Goal: Contribute content: Add original content to the website for others to see

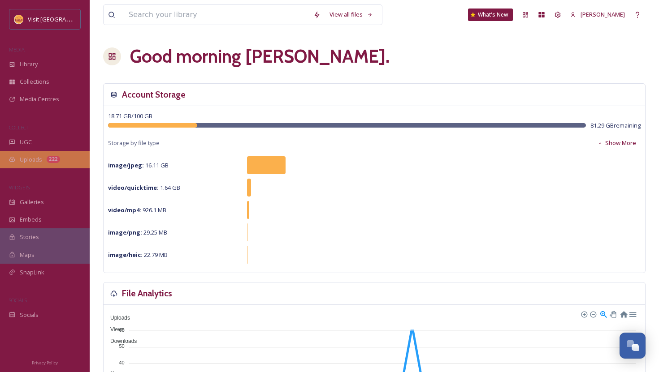
click at [35, 156] on span "Uploads" at bounding box center [31, 160] width 22 height 9
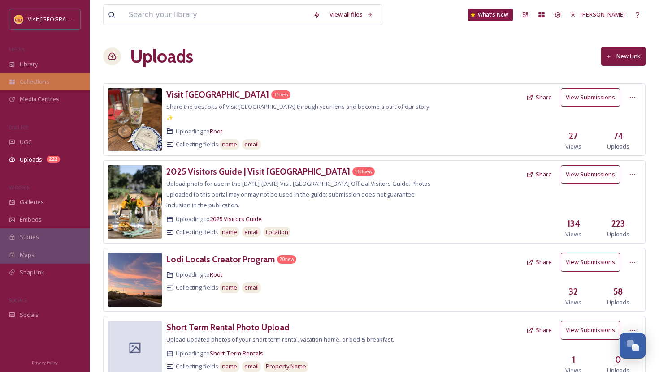
click at [28, 73] on div "Collections" at bounding box center [45, 81] width 90 height 17
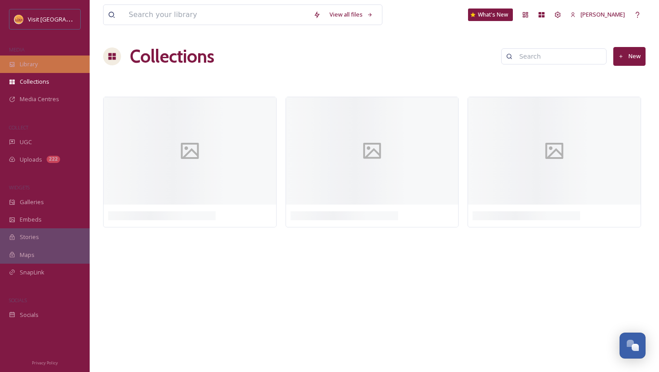
click at [28, 71] on div "Library" at bounding box center [45, 64] width 90 height 17
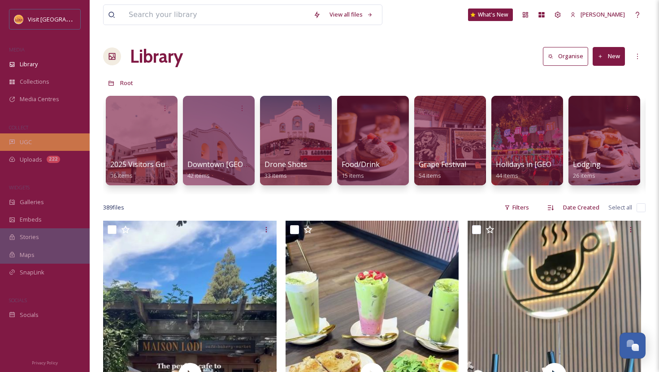
click at [27, 146] on div "UGC" at bounding box center [45, 142] width 90 height 17
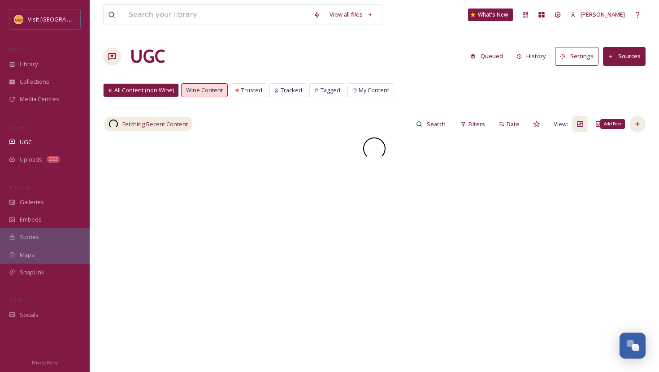
click at [640, 126] on icon at bounding box center [637, 124] width 7 height 7
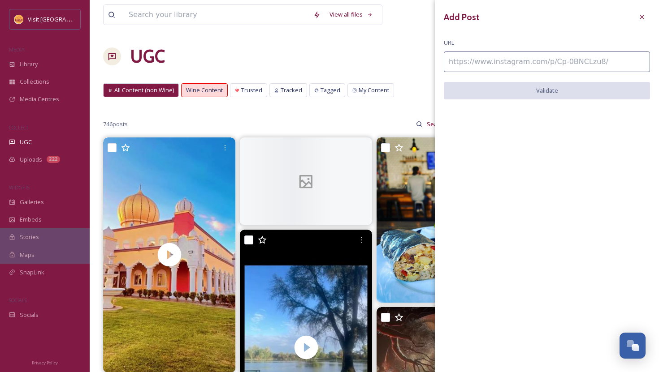
click at [514, 65] on input at bounding box center [547, 62] width 206 height 21
paste input "https://www.instagram.com/p/DA1Jj7dynlp/"
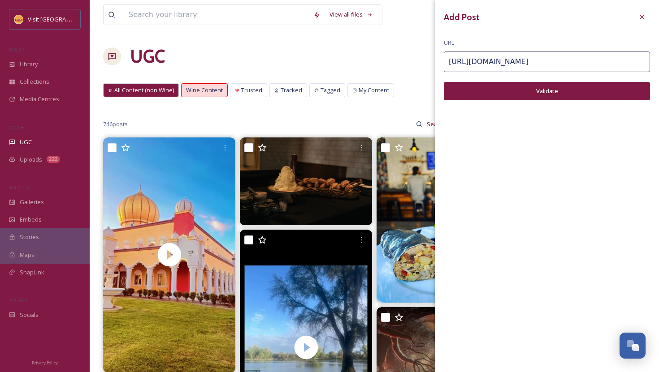
type input "https://www.instagram.com/p/DA1Jj7dynlp/"
click at [520, 86] on button "Validate" at bounding box center [547, 91] width 206 height 18
click at [532, 94] on button "Add Post" at bounding box center [547, 91] width 206 height 18
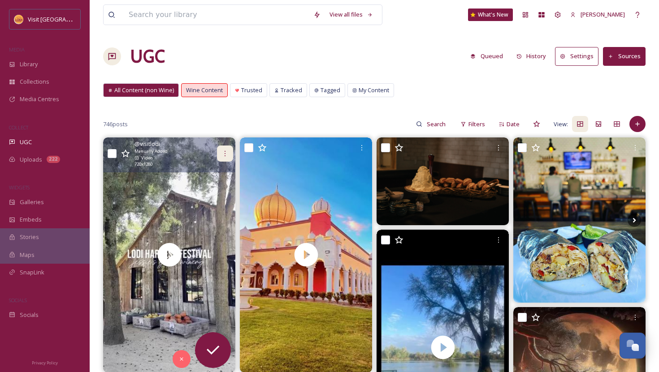
click at [223, 154] on icon at bounding box center [224, 153] width 7 height 7
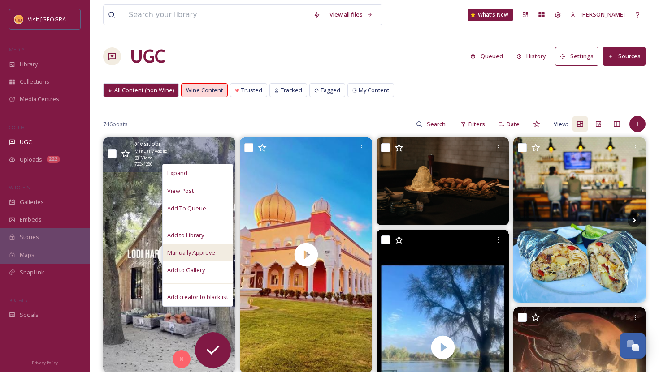
click at [196, 248] on div "Manually Approve" at bounding box center [198, 252] width 70 height 17
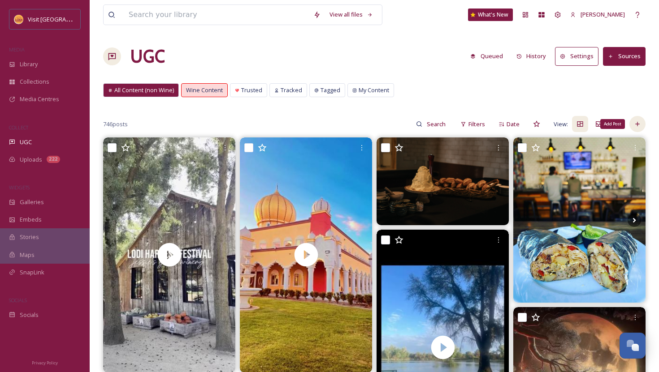
click at [640, 126] on icon at bounding box center [637, 124] width 7 height 7
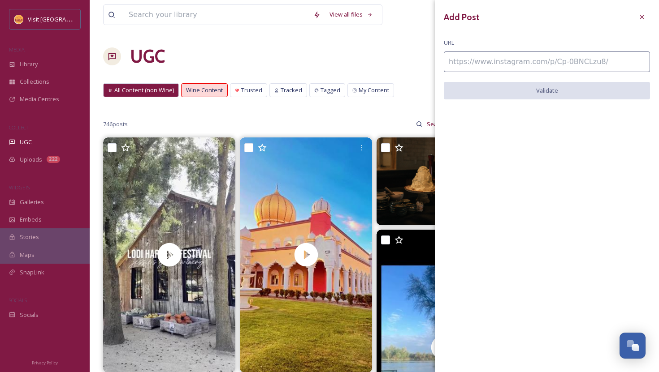
click at [494, 66] on input at bounding box center [547, 62] width 206 height 21
paste input "https://www.instagram.com/p/DOO3YMZEmUb/"
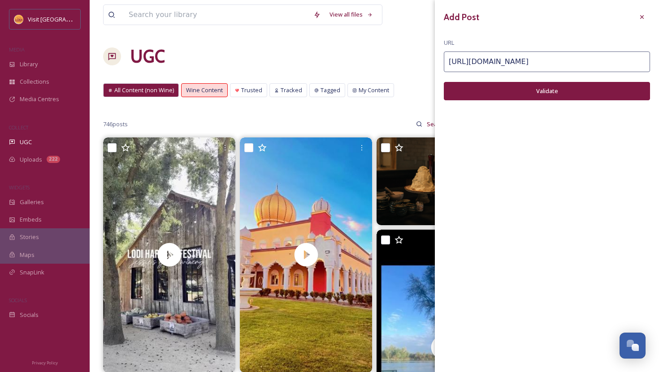
type input "https://www.instagram.com/p/DOO3YMZEmUb/"
click at [503, 86] on button "Validate" at bounding box center [547, 91] width 206 height 18
click at [526, 95] on button "Add Post" at bounding box center [547, 91] width 206 height 18
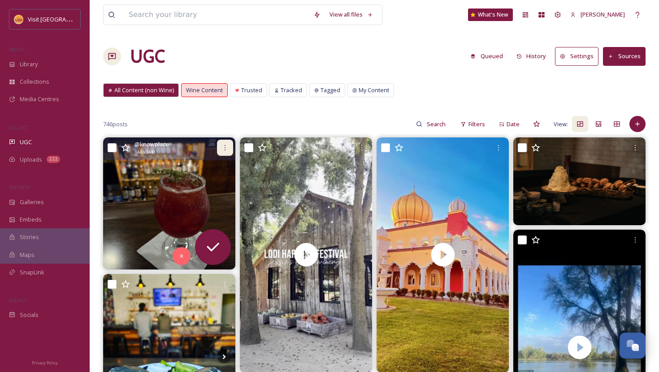
click at [226, 151] on icon at bounding box center [224, 147] width 7 height 7
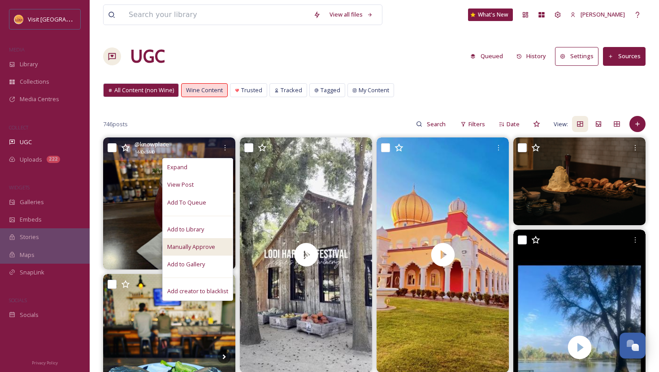
click at [206, 248] on span "Manually Approve" at bounding box center [191, 247] width 48 height 9
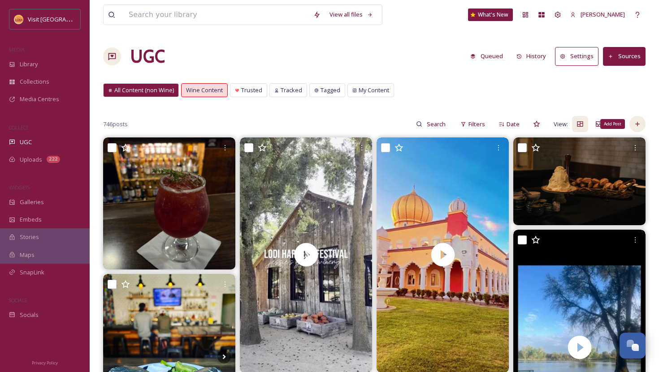
click at [639, 126] on icon at bounding box center [637, 124] width 7 height 7
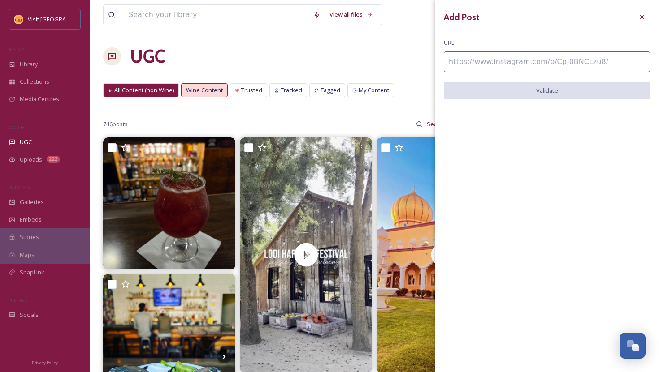
click at [502, 68] on input at bounding box center [547, 62] width 206 height 21
paste input "https://www.instagram.com/p/DBy7BNKPHov/"
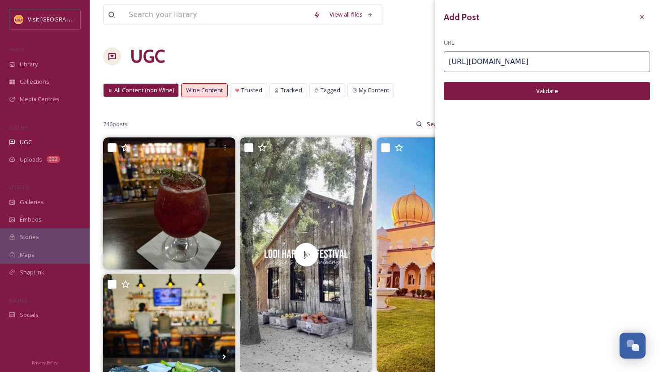
type input "https://www.instagram.com/p/DBy7BNKPHov/"
click at [503, 95] on button "Validate" at bounding box center [547, 91] width 206 height 18
click at [503, 95] on button "Add Post" at bounding box center [547, 91] width 206 height 18
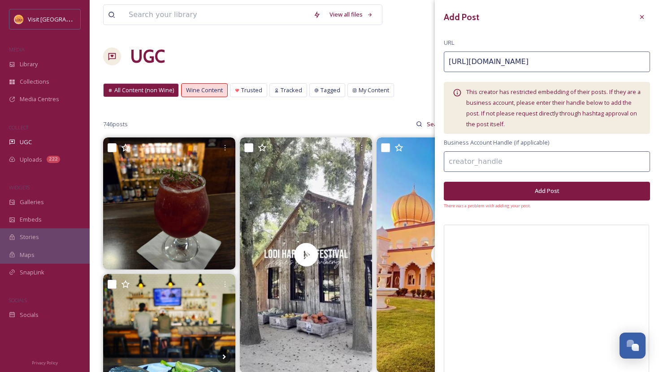
click at [478, 165] on input at bounding box center [547, 162] width 206 height 21
type input "visitlodi"
click at [589, 188] on button "Add Post" at bounding box center [547, 191] width 206 height 18
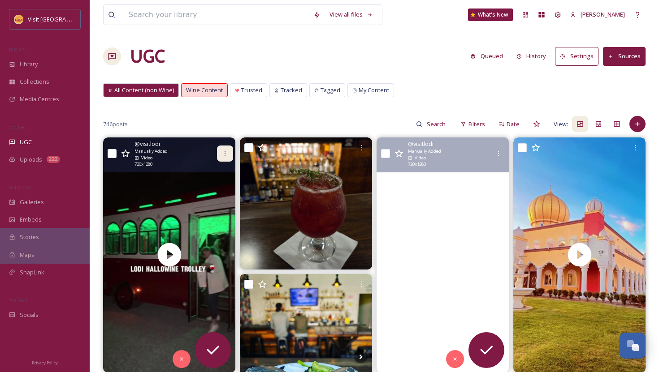
click at [223, 150] on icon at bounding box center [224, 153] width 7 height 7
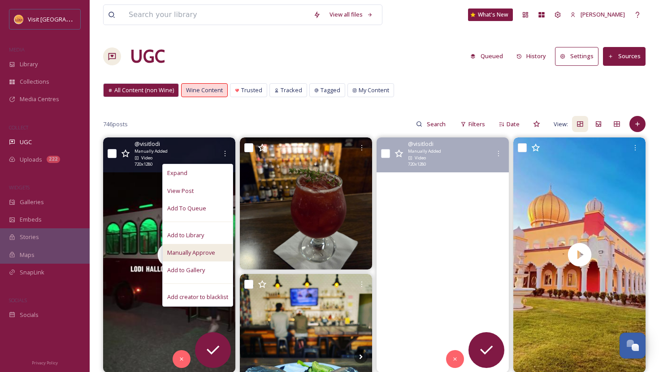
click at [196, 249] on span "Manually Approve" at bounding box center [191, 253] width 48 height 9
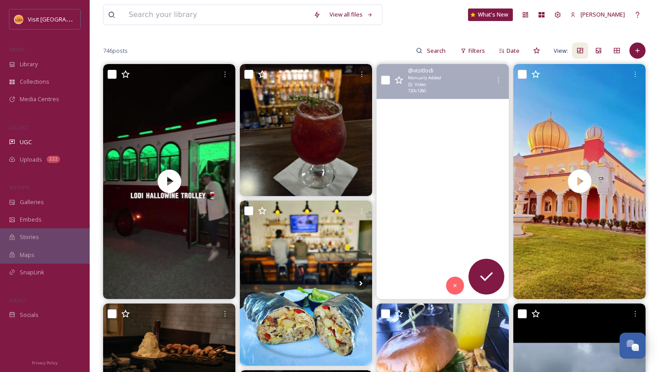
scroll to position [74, 0]
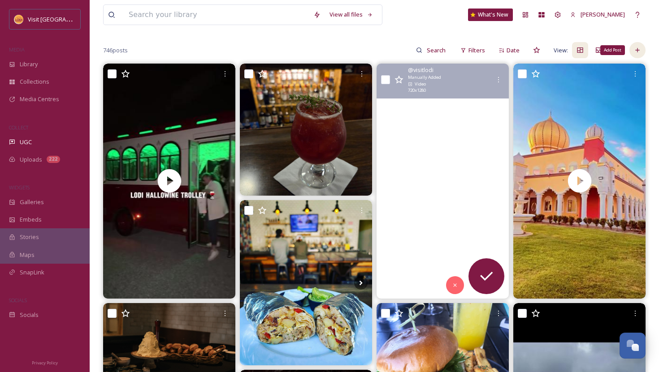
click at [642, 52] on div "Add Post" at bounding box center [637, 50] width 16 height 16
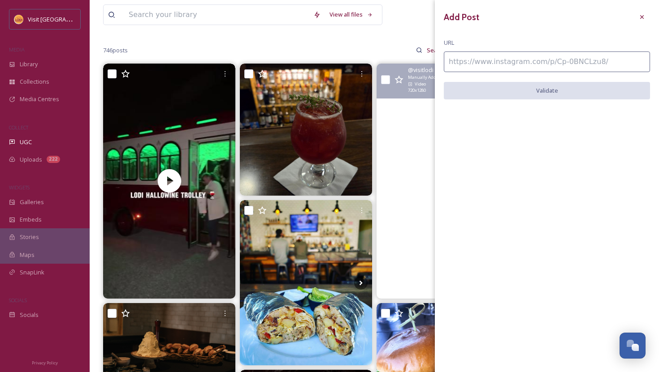
click at [531, 61] on input at bounding box center [547, 62] width 206 height 21
paste input "https://www.instagram.com/p/DBfEA2gSHYY/"
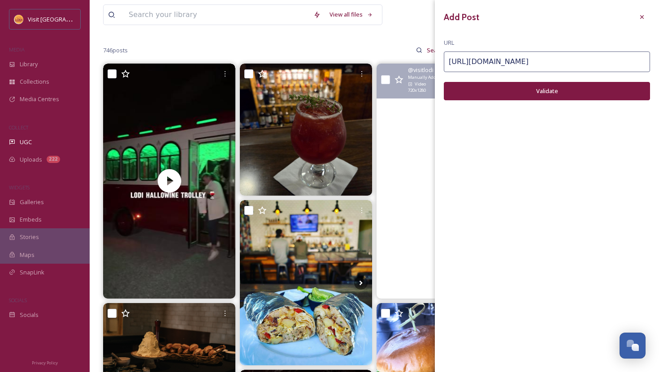
type input "https://www.instagram.com/p/DBfEA2gSHYY/"
click at [546, 97] on button "Validate" at bounding box center [547, 91] width 206 height 18
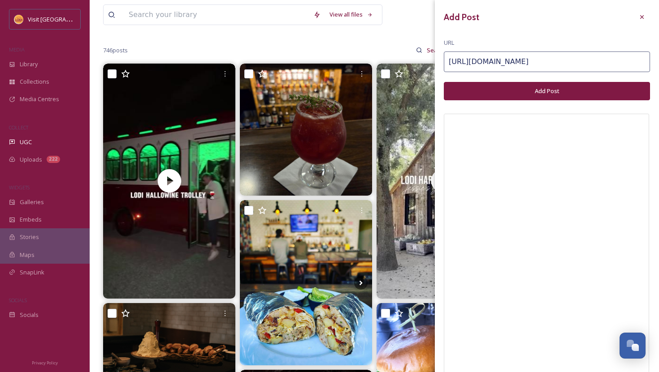
click at [545, 94] on button "Add Post" at bounding box center [547, 91] width 206 height 18
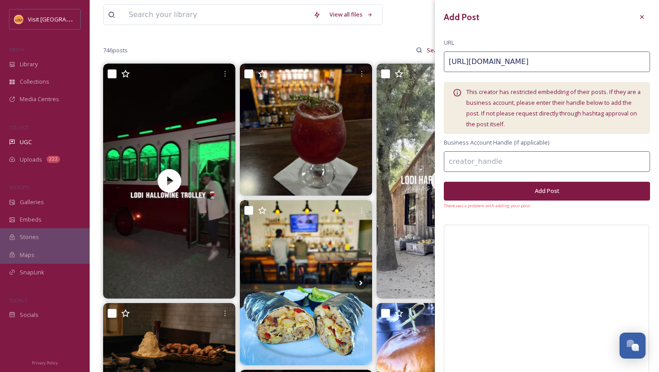
click at [475, 165] on input at bounding box center [547, 162] width 206 height 21
type input "downtownlodi"
click at [531, 196] on button "Add Post" at bounding box center [547, 191] width 206 height 18
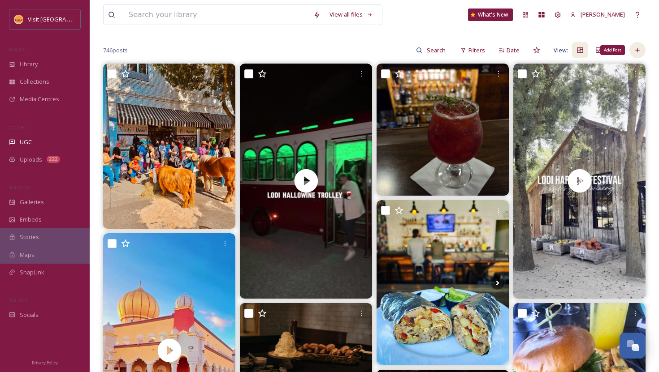
click at [643, 47] on div "Add Post" at bounding box center [637, 50] width 16 height 16
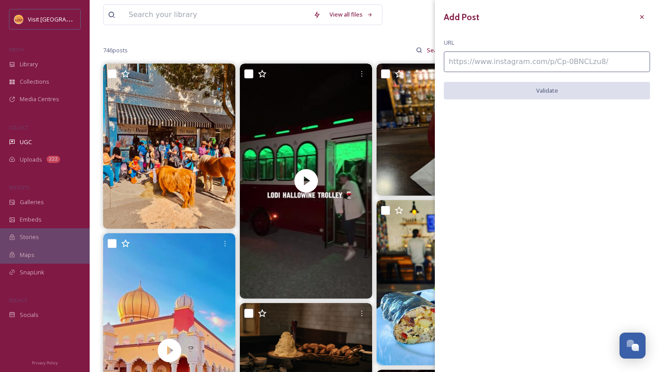
click at [517, 68] on input at bounding box center [547, 62] width 206 height 21
paste input "https://www.instagram.com/p/DBwkVOay-pL/"
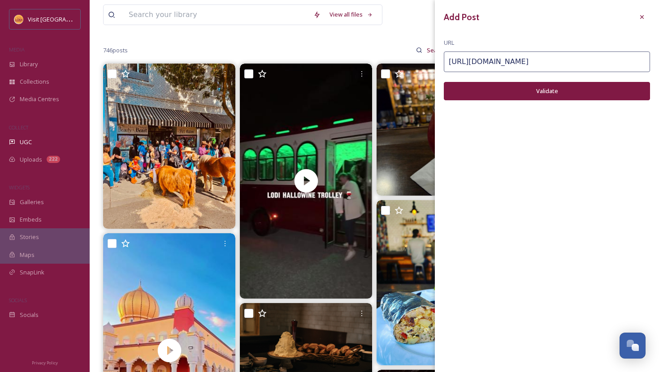
type input "https://www.instagram.com/p/DBwkVOay-pL/"
click at [511, 97] on button "Validate" at bounding box center [547, 91] width 206 height 18
click at [508, 99] on button "Add Post" at bounding box center [547, 91] width 206 height 18
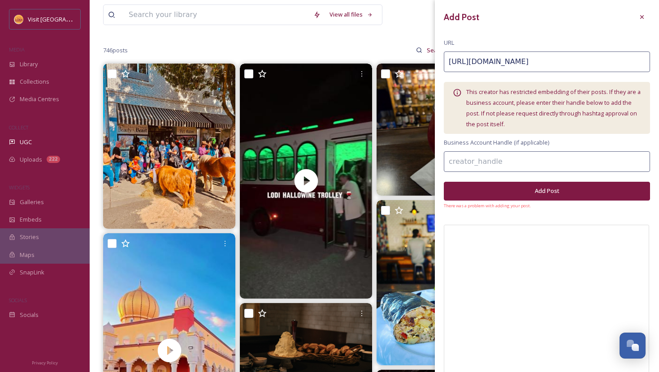
click at [473, 156] on input at bounding box center [547, 162] width 206 height 21
type input "downtownlodi"
click at [512, 191] on button "Add Post" at bounding box center [547, 191] width 206 height 18
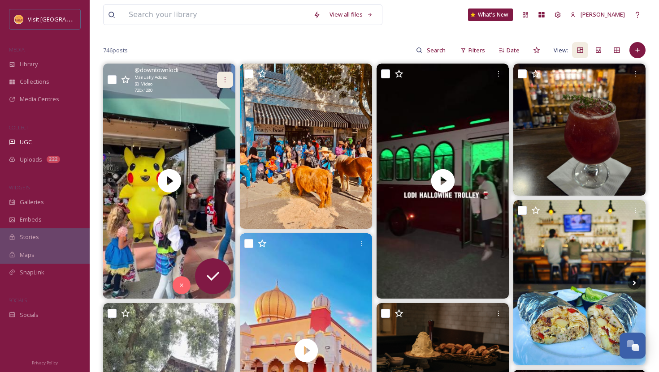
click at [230, 76] on div at bounding box center [225, 80] width 16 height 16
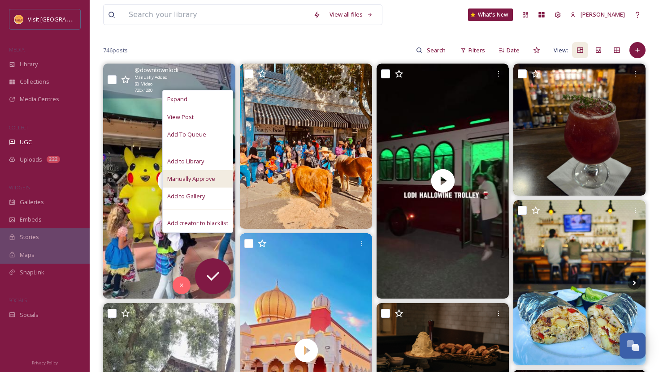
click at [208, 175] on span "Manually Approve" at bounding box center [191, 179] width 48 height 9
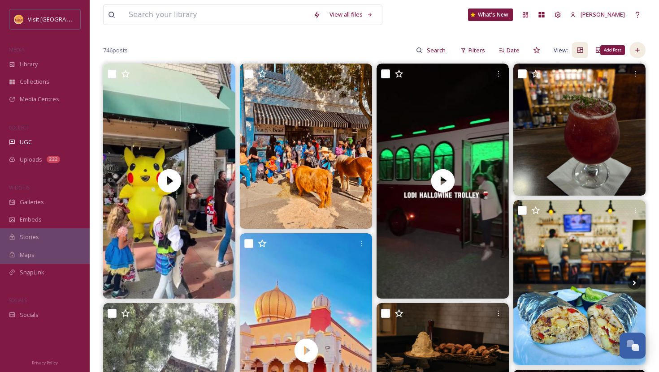
click at [638, 48] on icon at bounding box center [637, 50] width 7 height 7
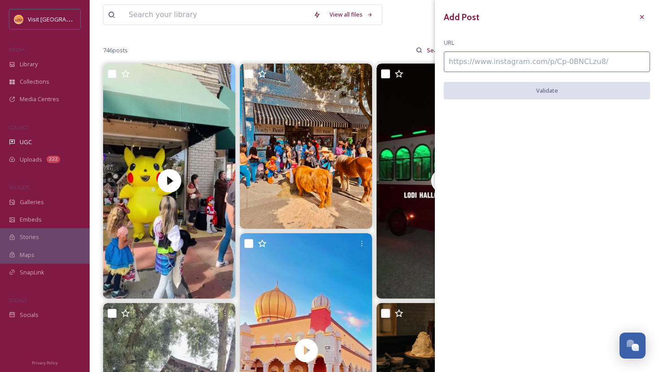
click at [499, 63] on input at bounding box center [547, 62] width 206 height 21
paste input "https://www.instagram.com/p/DO6siZQEsP7/"
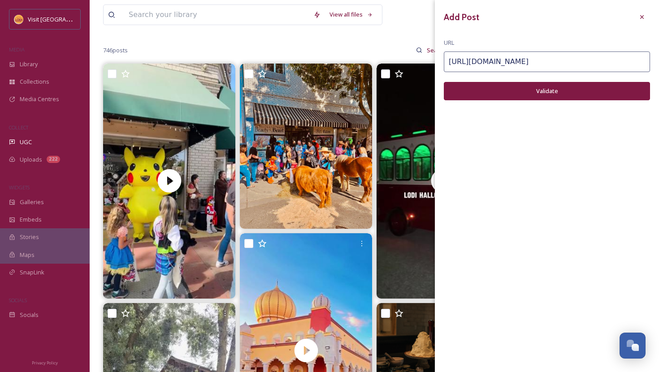
type input "https://www.instagram.com/p/DO6siZQEsP7/"
click at [527, 94] on button "Validate" at bounding box center [547, 91] width 206 height 18
click at [527, 94] on button "Add Post" at bounding box center [547, 91] width 206 height 18
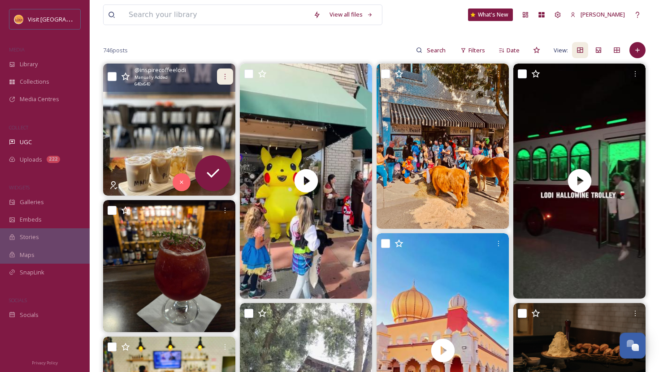
click at [228, 80] on icon at bounding box center [224, 76] width 7 height 7
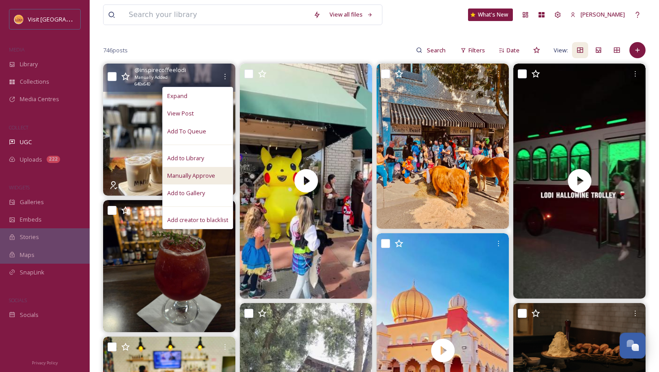
click at [206, 173] on span "Manually Approve" at bounding box center [191, 176] width 48 height 9
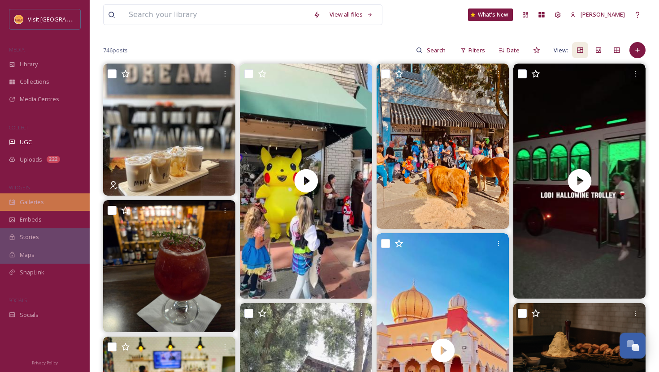
click at [32, 206] on span "Galleries" at bounding box center [32, 202] width 24 height 9
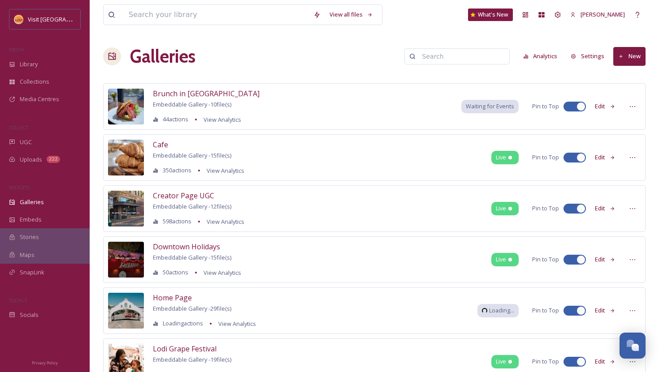
click at [635, 51] on button "New" at bounding box center [629, 56] width 32 height 18
click at [641, 78] on span "Gallery" at bounding box center [631, 77] width 19 height 9
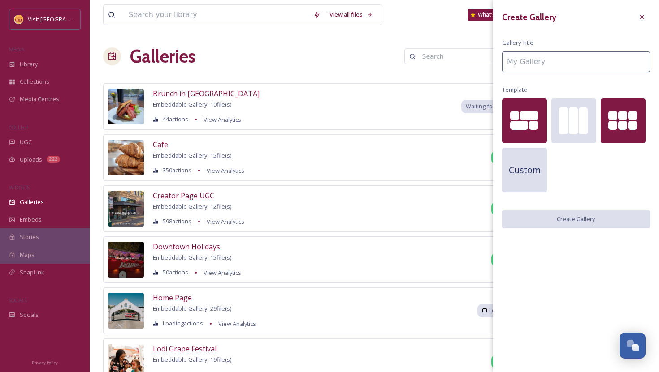
click at [606, 128] on div at bounding box center [623, 126] width 45 height 10
click at [536, 58] on input at bounding box center [576, 62] width 148 height 21
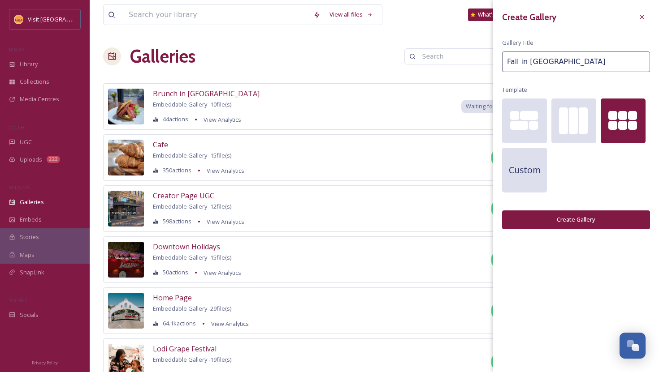
type input "Fall in [GEOGRAPHIC_DATA]"
click at [600, 226] on button "Create Gallery" at bounding box center [576, 220] width 148 height 18
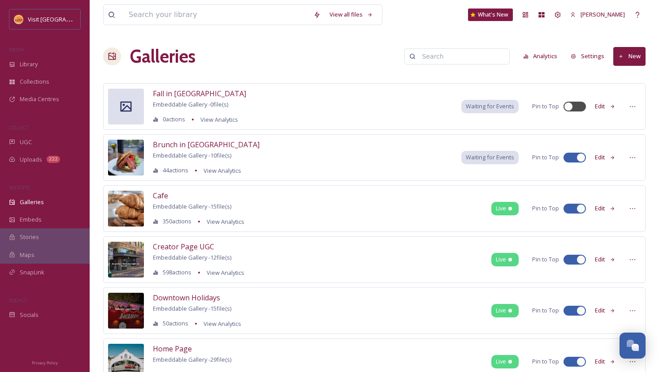
click at [601, 108] on button "Edit" at bounding box center [605, 106] width 30 height 17
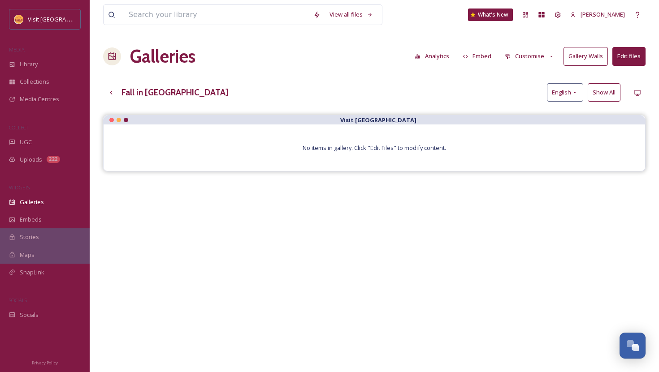
click at [623, 61] on button "Edit files" at bounding box center [628, 56] width 33 height 18
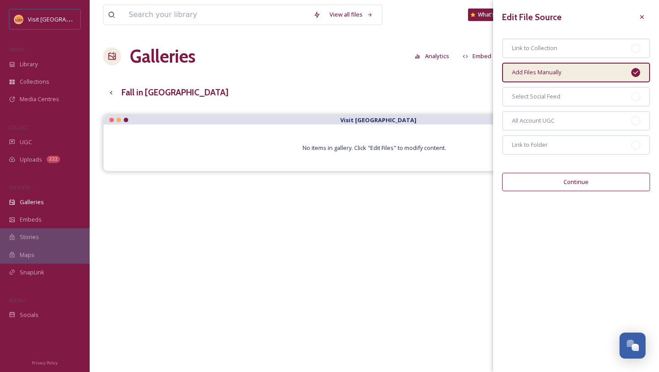
click at [583, 170] on div "Edit File Source Link to Collection Add Files Manually Select Social Feed All A…" at bounding box center [576, 100] width 166 height 200
click at [571, 182] on button "Continue" at bounding box center [576, 182] width 148 height 18
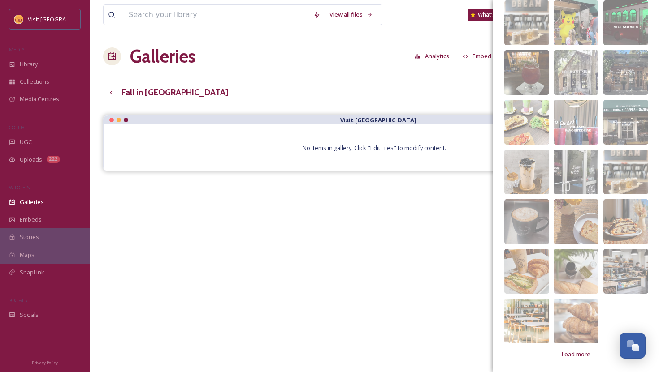
scroll to position [299, 0]
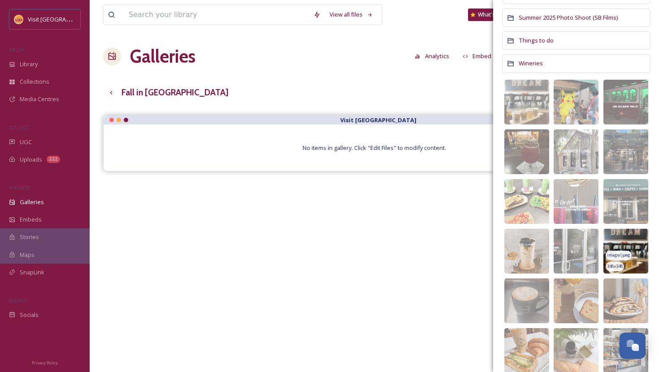
click at [631, 237] on img at bounding box center [625, 251] width 45 height 45
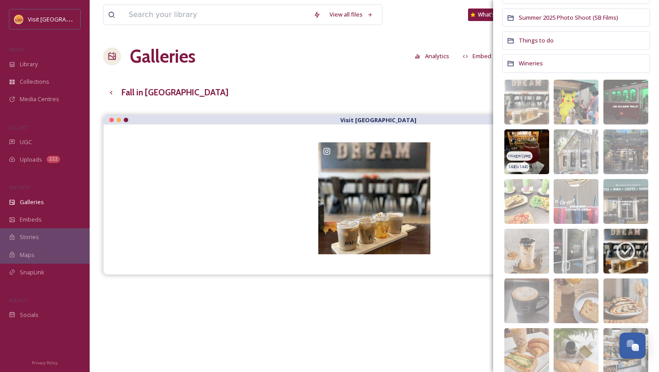
click at [527, 133] on img at bounding box center [526, 152] width 45 height 45
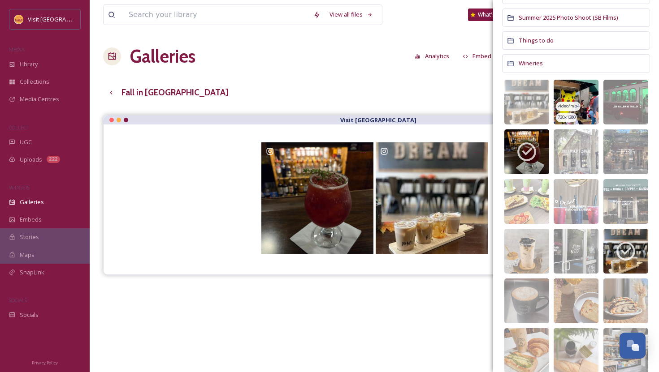
click at [589, 93] on img at bounding box center [576, 102] width 45 height 45
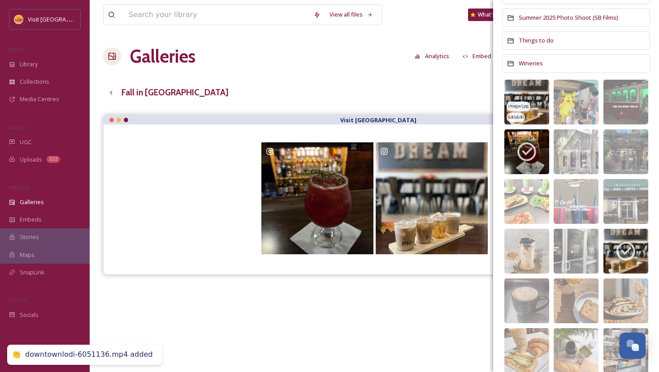
click at [535, 91] on img at bounding box center [526, 102] width 45 height 45
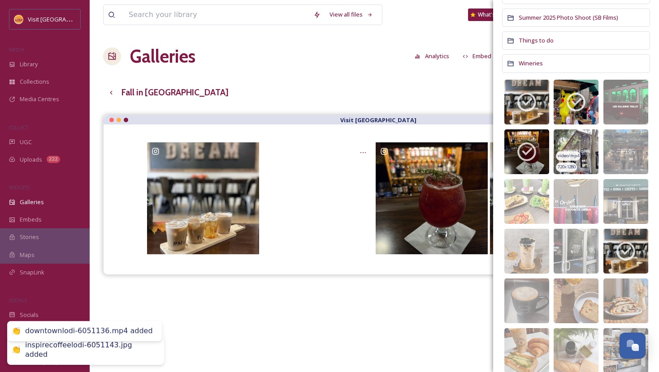
click at [579, 138] on img at bounding box center [576, 152] width 45 height 45
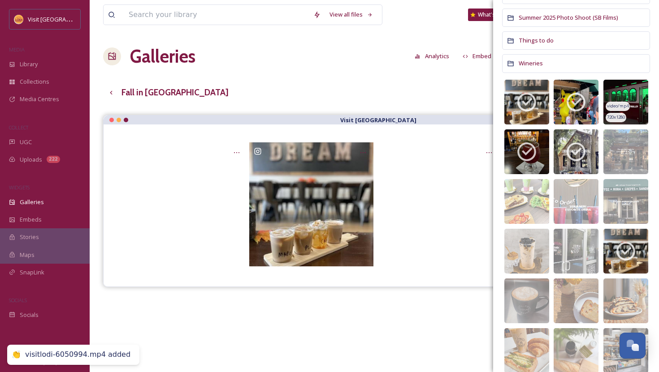
click at [629, 89] on img at bounding box center [625, 102] width 45 height 45
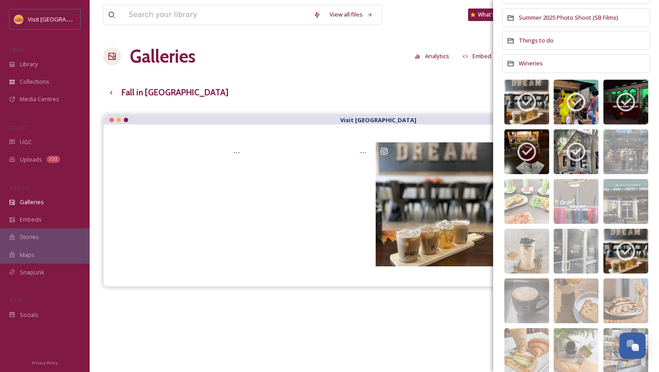
click at [327, 78] on div "View all files What's New Natalie Morlino Galleries Analytics Embed Customise G…" at bounding box center [374, 250] width 569 height 501
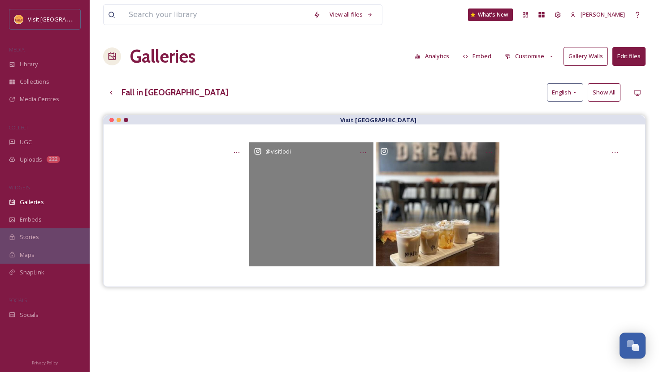
click at [282, 231] on div "@ visitlodi" at bounding box center [311, 205] width 124 height 124
click at [349, 193] on div "@ visitlodi" at bounding box center [311, 205] width 124 height 124
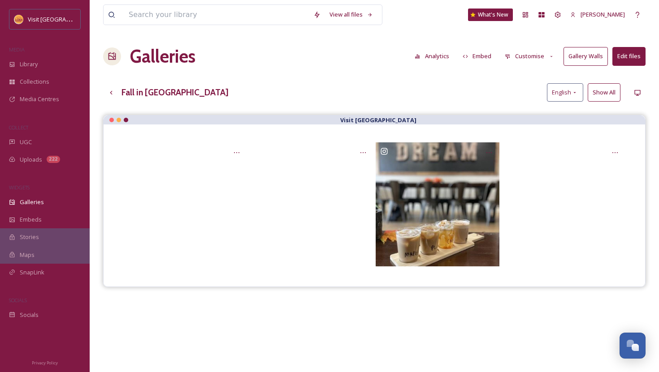
click at [483, 58] on button "Embed" at bounding box center [477, 56] width 38 height 17
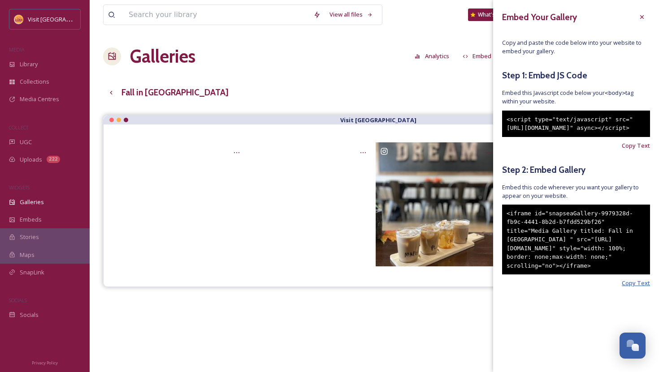
click at [632, 288] on span "Copy Text" at bounding box center [636, 283] width 28 height 9
click at [250, 43] on div "Galleries Analytics Embed Customise Gallery Walls Edit files" at bounding box center [374, 56] width 542 height 27
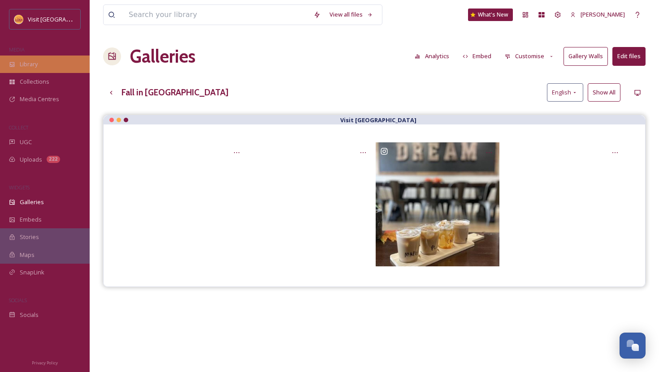
click at [25, 65] on span "Library" at bounding box center [29, 64] width 18 height 9
